Goal: Check status

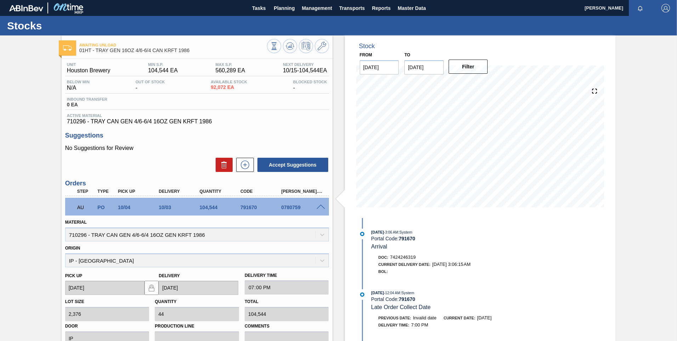
click at [318, 207] on span at bounding box center [321, 206] width 9 height 5
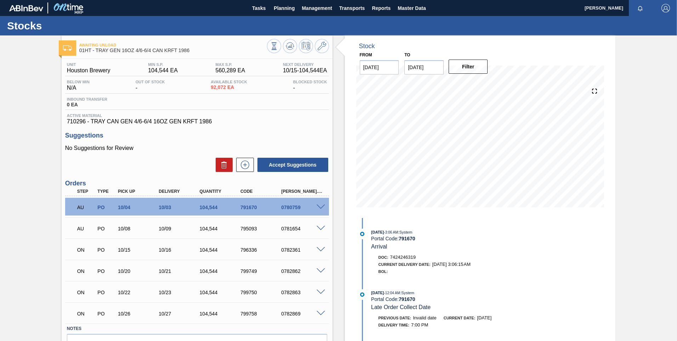
click at [287, 229] on div "0781654" at bounding box center [303, 229] width 46 height 6
copy div "0781654"
click at [322, 225] on div "AU PO 10/08 10/09 104,544 795093 0781654" at bounding box center [197, 228] width 264 height 18
click at [322, 228] on span at bounding box center [321, 228] width 9 height 5
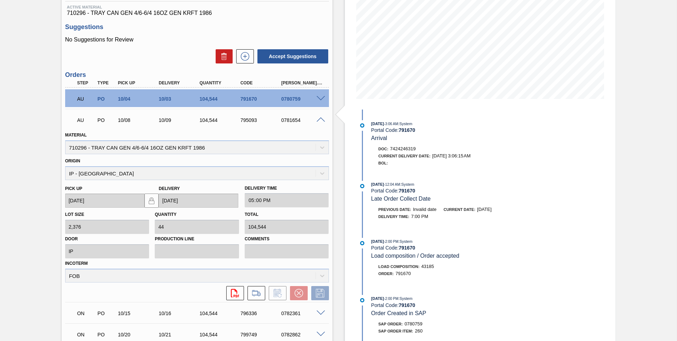
scroll to position [71, 0]
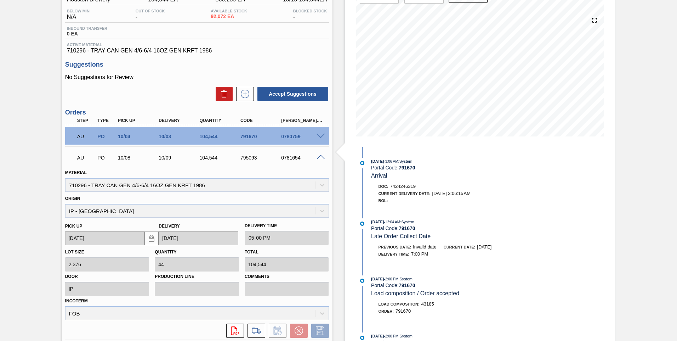
click at [286, 159] on div "0781654" at bounding box center [303, 158] width 46 height 6
copy div "0781654"
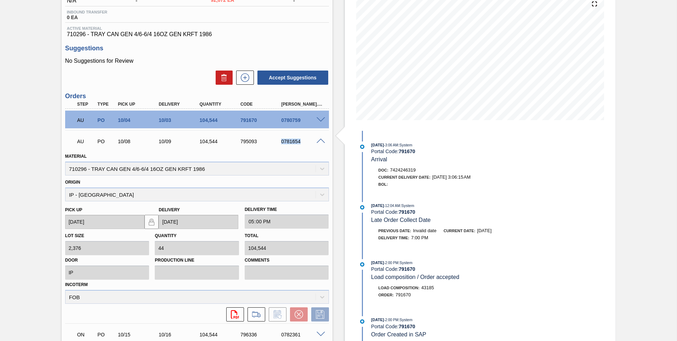
scroll to position [106, 0]
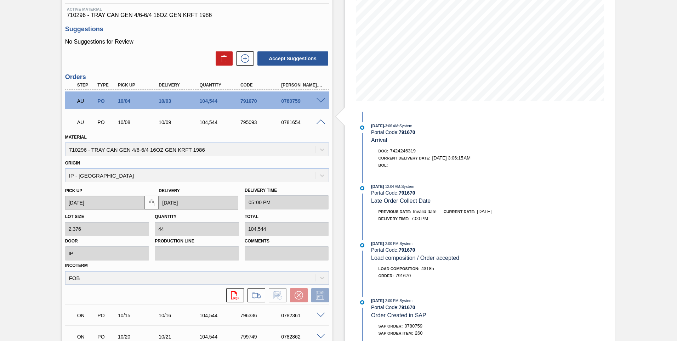
click at [321, 121] on span at bounding box center [321, 121] width 9 height 5
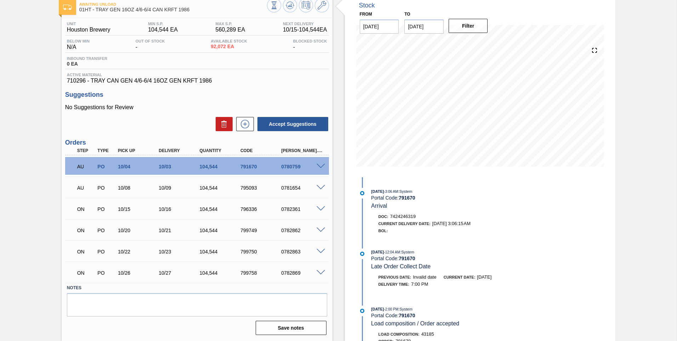
click at [319, 184] on div at bounding box center [322, 186] width 14 height 5
click at [318, 188] on span at bounding box center [321, 187] width 9 height 5
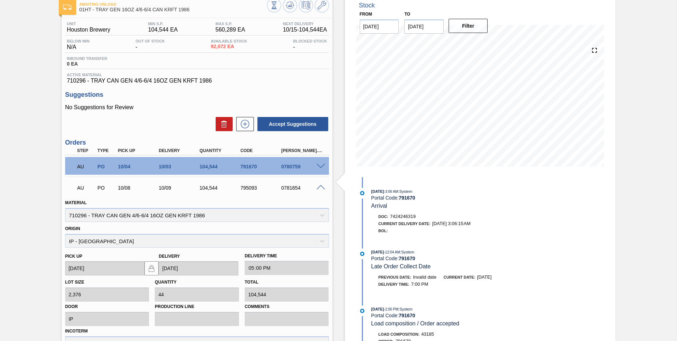
scroll to position [106, 0]
